Goal: Book appointment/travel/reservation

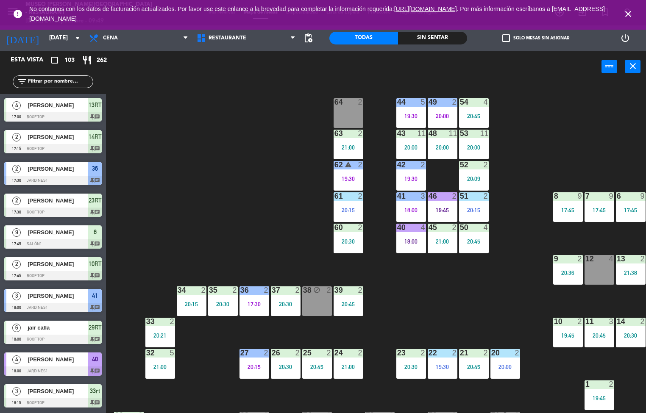
click at [461, 293] on div "44 5 19:30 49 2 20:00 54 4 20:45 64 2 48 11 20:00 53 11 20:00 63 2 21:00 43 11 …" at bounding box center [379, 248] width 534 height 331
click at [113, 41] on span "Cena" at bounding box center [110, 38] width 15 height 6
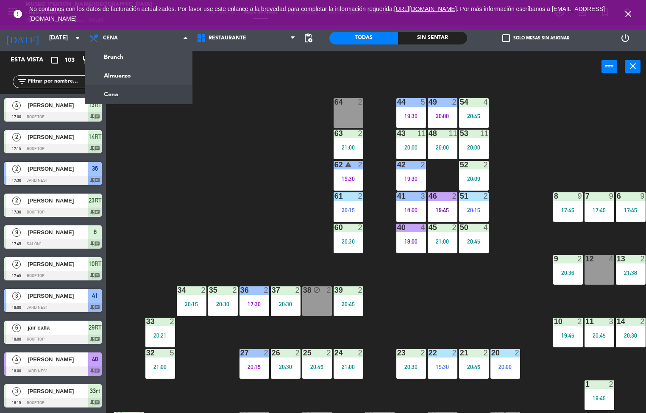
click at [134, 78] on ng-component "menu [GEOGRAPHIC_DATA][PERSON_NAME] - Restaurant [DATE] 21. septiembre - 09:49 …" at bounding box center [323, 207] width 646 height 414
click at [133, 78] on div "power_input close" at bounding box center [354, 67] width 496 height 32
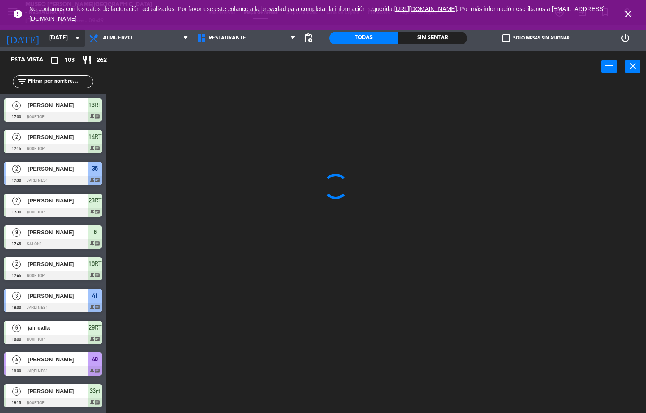
click at [72, 38] on input "[DATE]" at bounding box center [85, 38] width 81 height 15
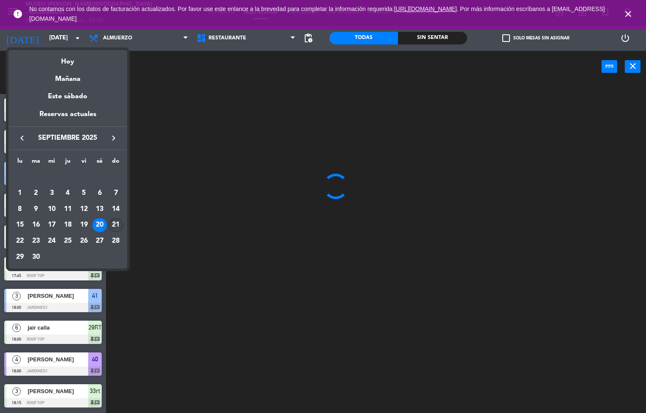
click at [114, 229] on div "21" at bounding box center [116, 225] width 14 height 14
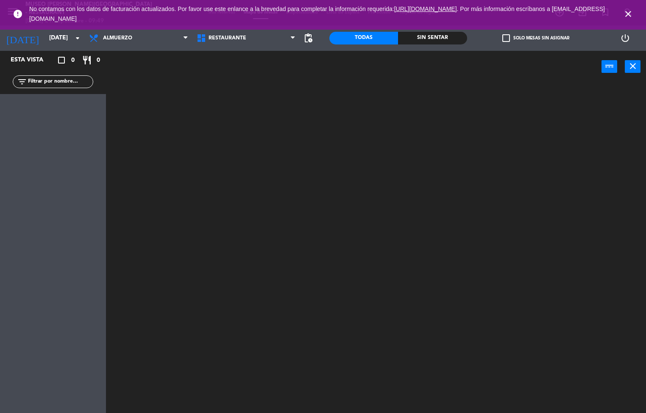
type input "[DATE]"
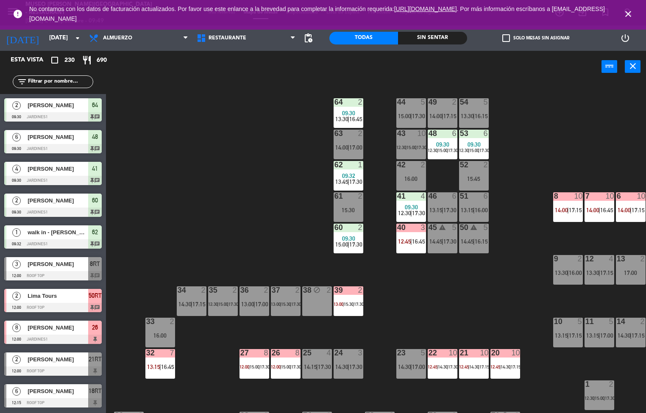
click at [409, 196] on div at bounding box center [411, 196] width 14 height 8
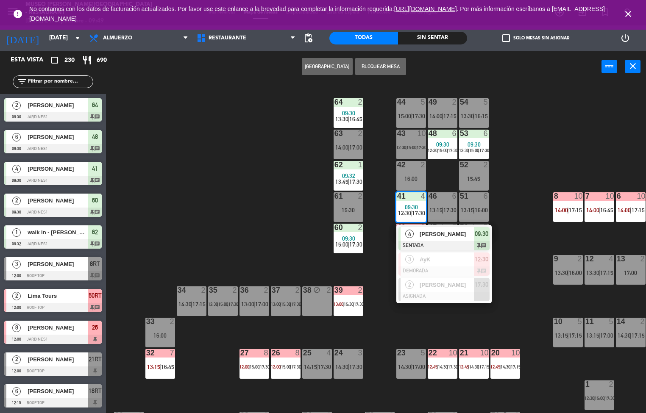
click at [242, 186] on div "44 5 15:00 | 17:30 49 2 14:00 | 17:15 54 5 13:30 | 16:15 64 2 09:30 13:30 | 16:…" at bounding box center [379, 248] width 534 height 331
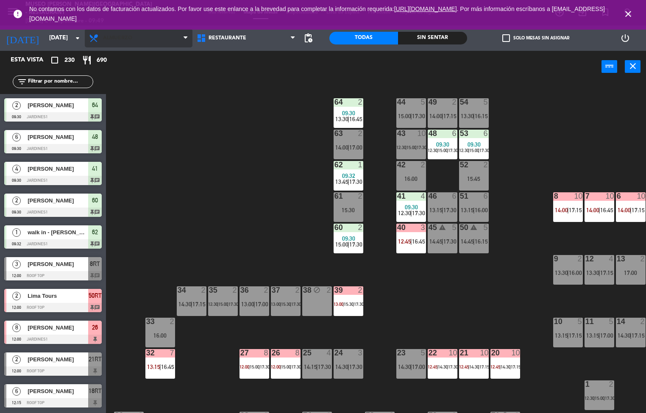
click at [128, 39] on span "Almuerzo" at bounding box center [117, 38] width 29 height 6
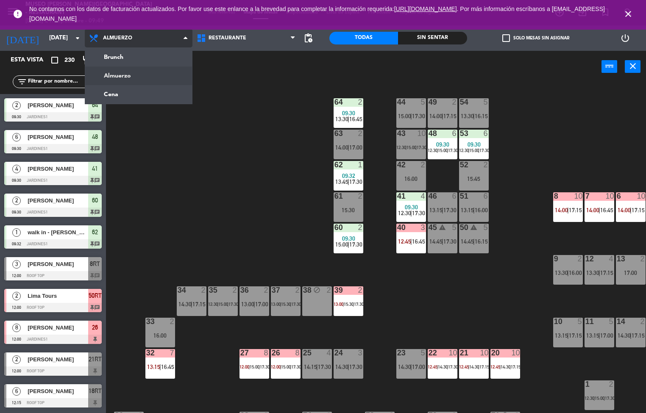
click at [126, 56] on ng-component "menu [GEOGRAPHIC_DATA][PERSON_NAME] - Restaurant [DATE] 21. septiembre - 09:49 …" at bounding box center [323, 207] width 646 height 414
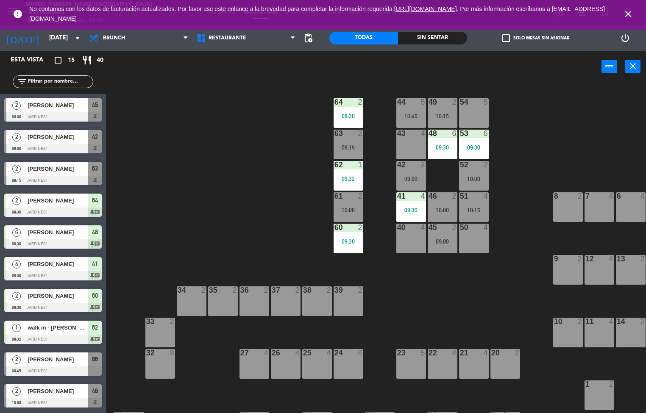
click at [421, 200] on div "41 4" at bounding box center [411, 196] width 30 height 8
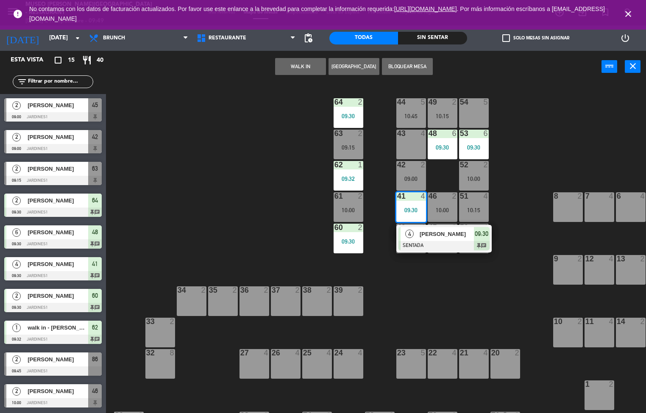
click at [224, 232] on div "44 5 10:45 49 2 10:15 54 5 64 2 09:30 48 6 09:30 53 6 09:30 63 2 09:15 43 4 62 …" at bounding box center [379, 248] width 534 height 331
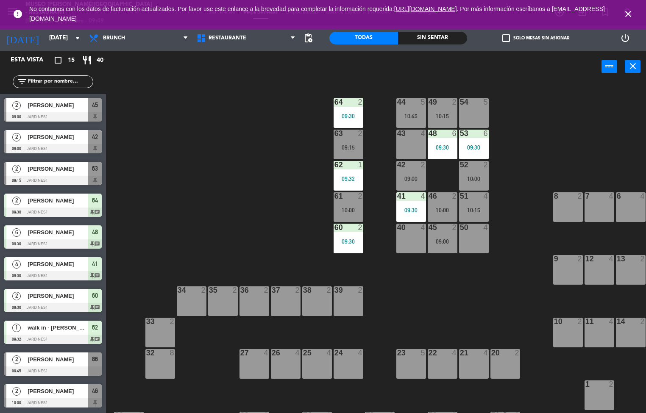
click at [442, 39] on div "Sin sentar" at bounding box center [432, 38] width 69 height 13
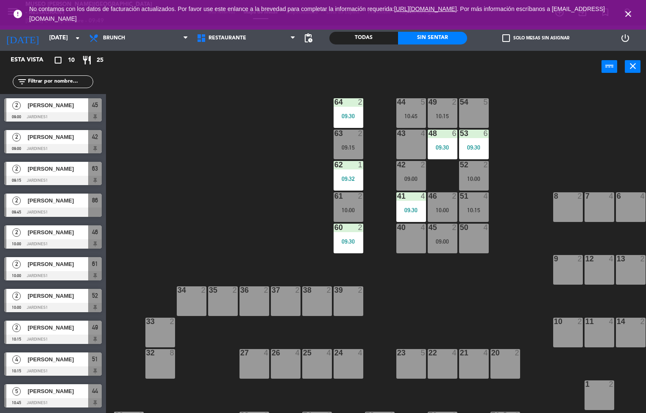
click at [283, 194] on div "44 5 10:45 49 2 10:15 54 5 64 2 09:30 48 6 09:30 53 6 09:30 63 2 09:15 43 4 62 …" at bounding box center [379, 248] width 534 height 331
click at [404, 280] on div "44 5 10:45 49 2 10:15 54 5 64 2 09:30 48 6 09:30 53 6 09:30 63 2 09:15 43 4 62 …" at bounding box center [379, 248] width 534 height 331
click at [405, 265] on div "44 5 10:45 49 2 10:15 54 5 64 2 09:30 48 6 09:30 53 6 09:30 63 2 09:15 43 4 62 …" at bounding box center [379, 248] width 534 height 331
click at [412, 240] on div "40 4" at bounding box center [411, 239] width 30 height 30
click at [276, 238] on div "44 5 10:45 49 2 10:15 54 5 64 2 09:30 48 6 09:30 53 6 09:30 63 2 09:15 43 4 62 …" at bounding box center [379, 248] width 534 height 331
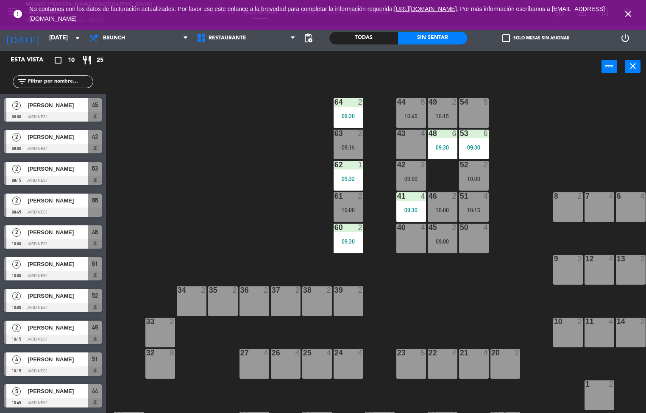
click at [282, 205] on div "44 5 10:45 49 2 10:15 54 5 64 2 09:30 48 6 09:30 53 6 09:30 63 2 09:15 43 4 62 …" at bounding box center [379, 248] width 534 height 331
click at [292, 238] on div "44 5 10:45 49 2 10:15 54 5 64 2 09:30 48 6 09:30 53 6 09:30 63 2 09:15 43 4 62 …" at bounding box center [379, 248] width 534 height 331
click at [348, 148] on div "09:15" at bounding box center [349, 148] width 30 height 6
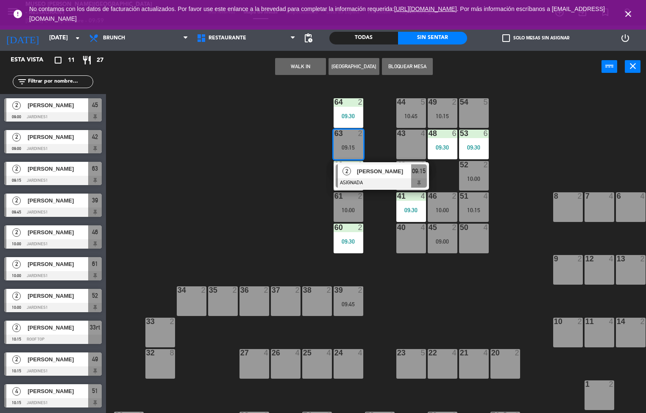
click at [413, 184] on div at bounding box center [381, 182] width 91 height 9
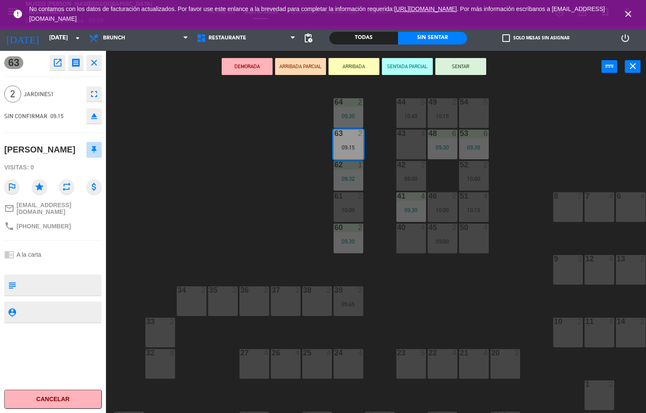
click at [281, 212] on div "44 5 10:45 49 2 10:15 54 5 64 2 09:30 48 6 09:30 53 6 09:30 63 2 09:15 43 4 62 …" at bounding box center [379, 248] width 534 height 331
